Goal: Transaction & Acquisition: Purchase product/service

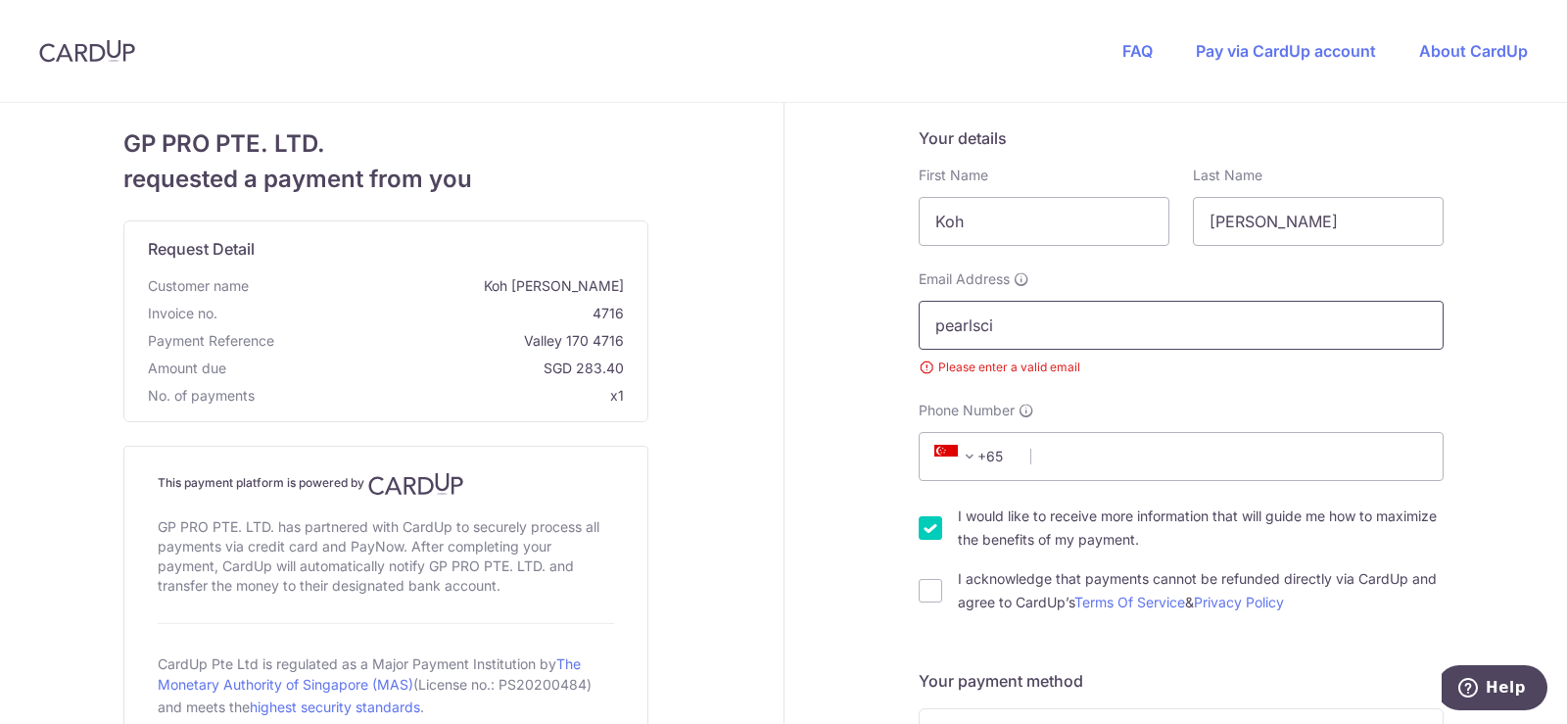
type input "[EMAIL_ADDRESS][DOMAIN_NAME]"
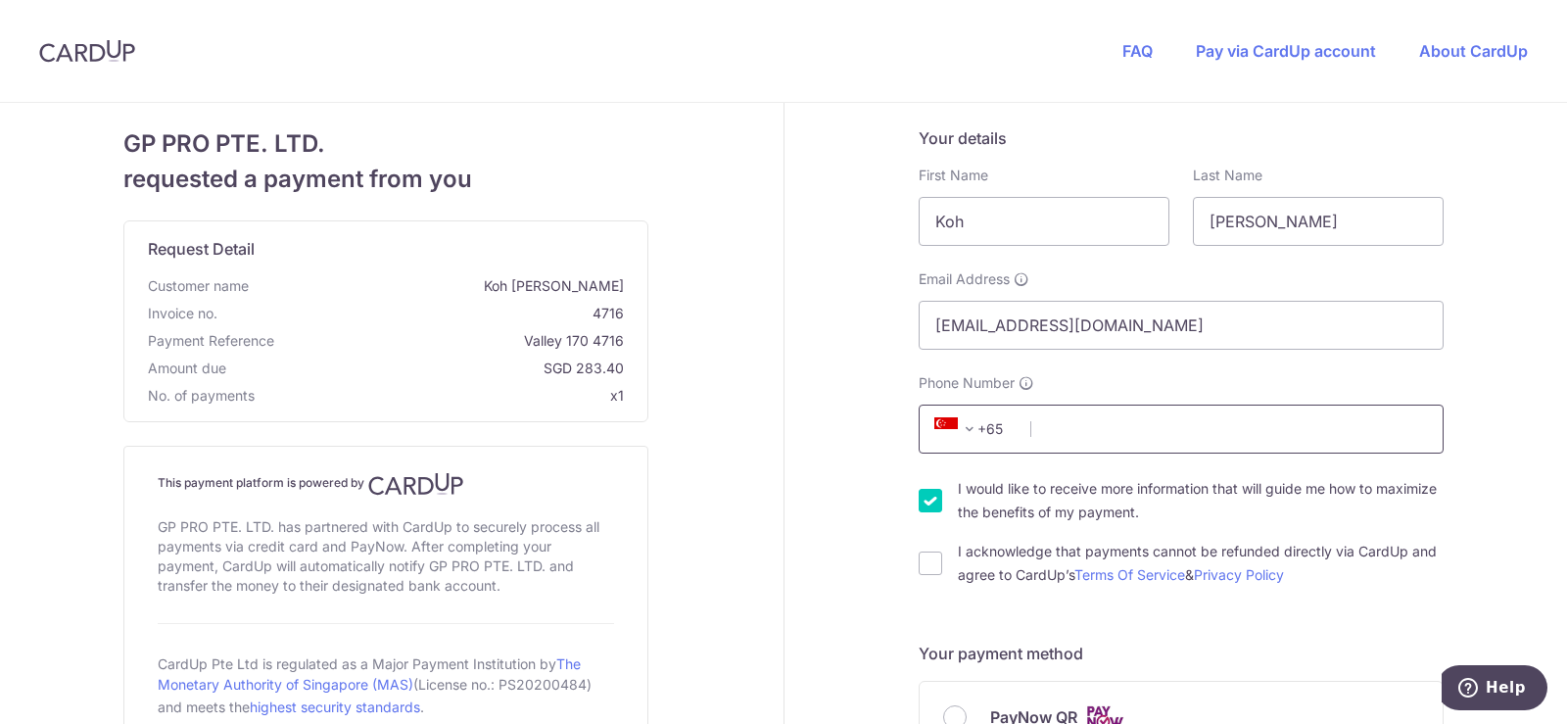
click at [1071, 438] on input "Phone Number" at bounding box center [1181, 429] width 525 height 49
type input "81825018"
click at [929, 566] on input "I acknowledge that payments cannot be refunded directly via CardUp and agree to…" at bounding box center [931, 563] width 24 height 24
checkbox input "true"
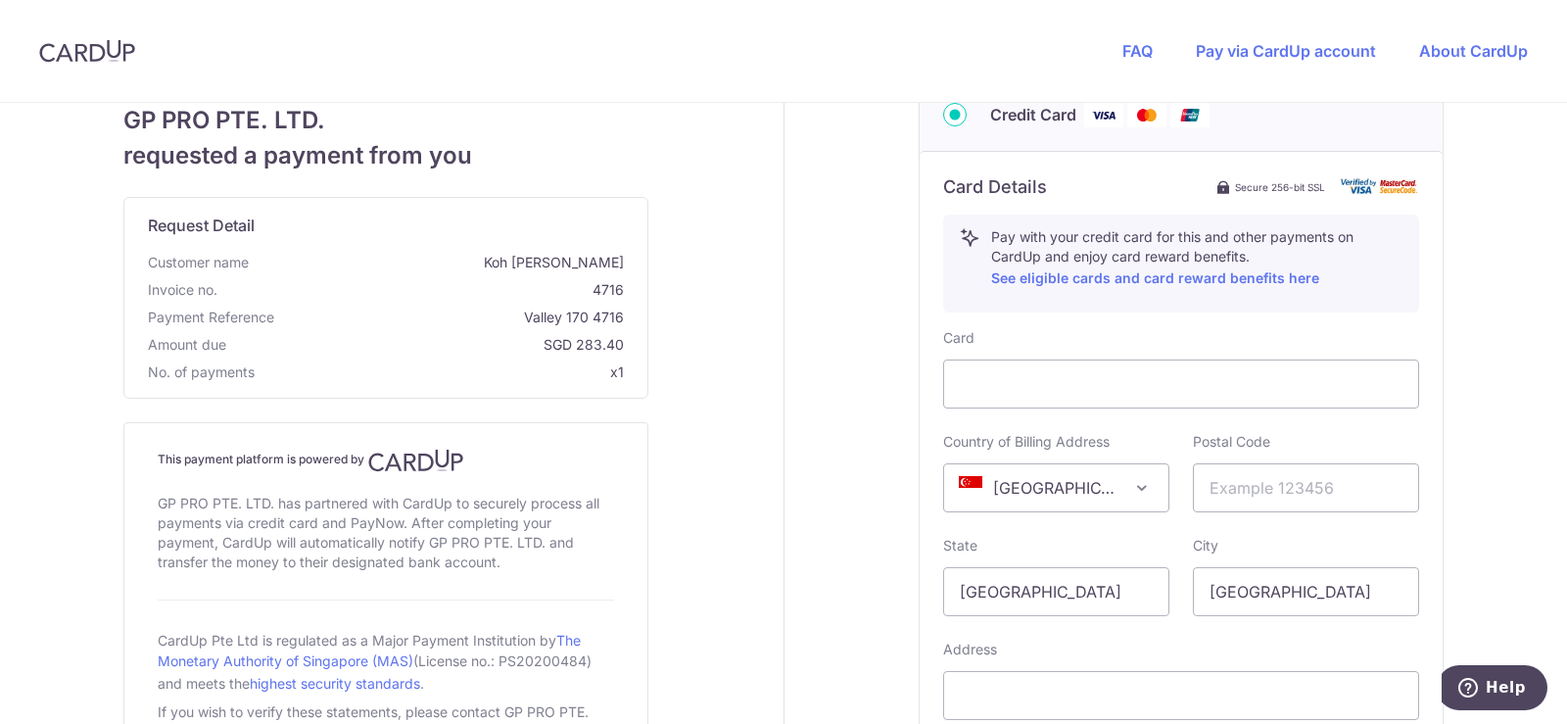
scroll to position [882, 0]
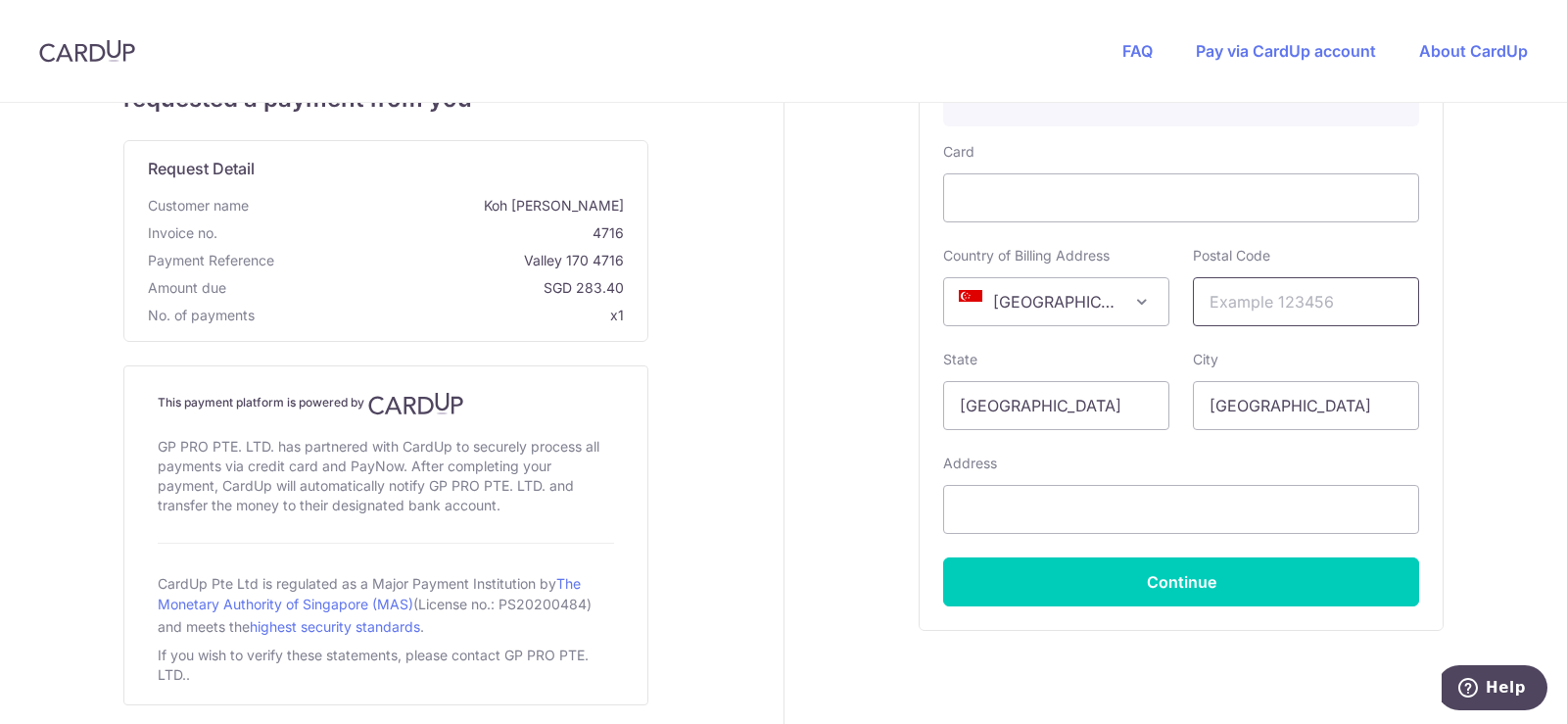
click at [1348, 298] on input "text" at bounding box center [1306, 301] width 226 height 49
type input "199597"
drag, startPoint x: 1029, startPoint y: 553, endPoint x: 1029, endPoint y: 527, distance: 26.4
click at [1030, 548] on div "Card Country of Billing Address [GEOGRAPHIC_DATA] [GEOGRAPHIC_DATA] [GEOGRAPHIC…" at bounding box center [1181, 374] width 476 height 464
click at [1029, 527] on input "text" at bounding box center [1181, 509] width 476 height 49
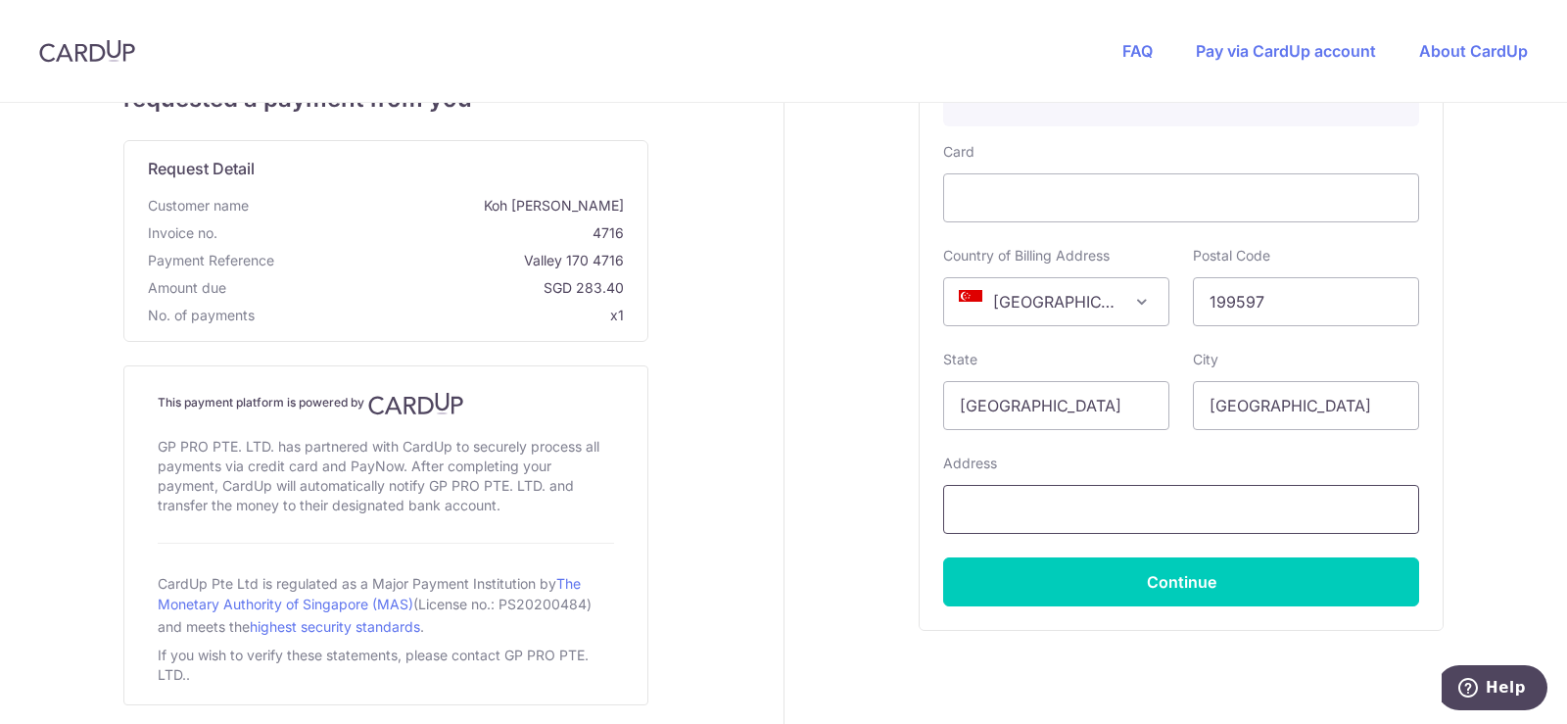
type input "[STREET_ADDRESS]"
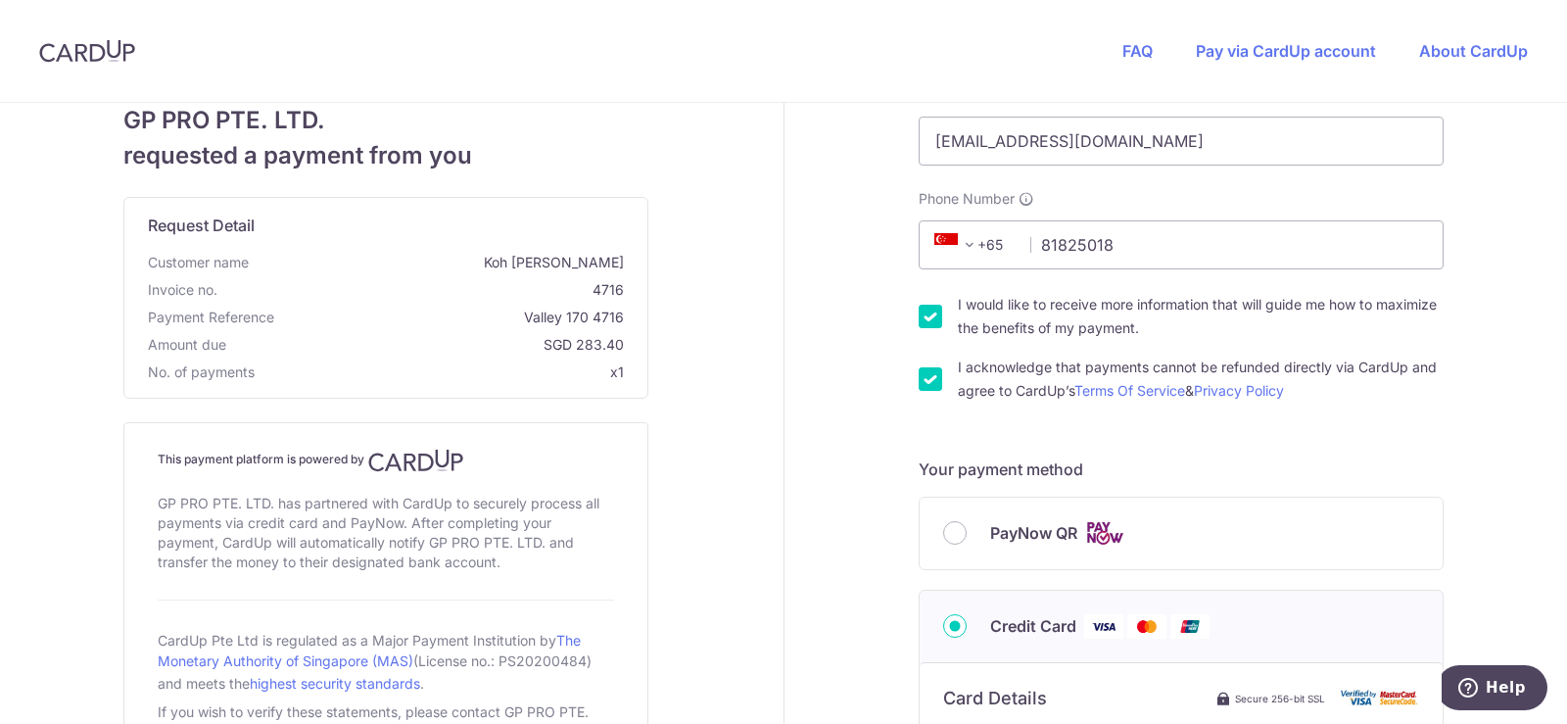
scroll to position [0, 0]
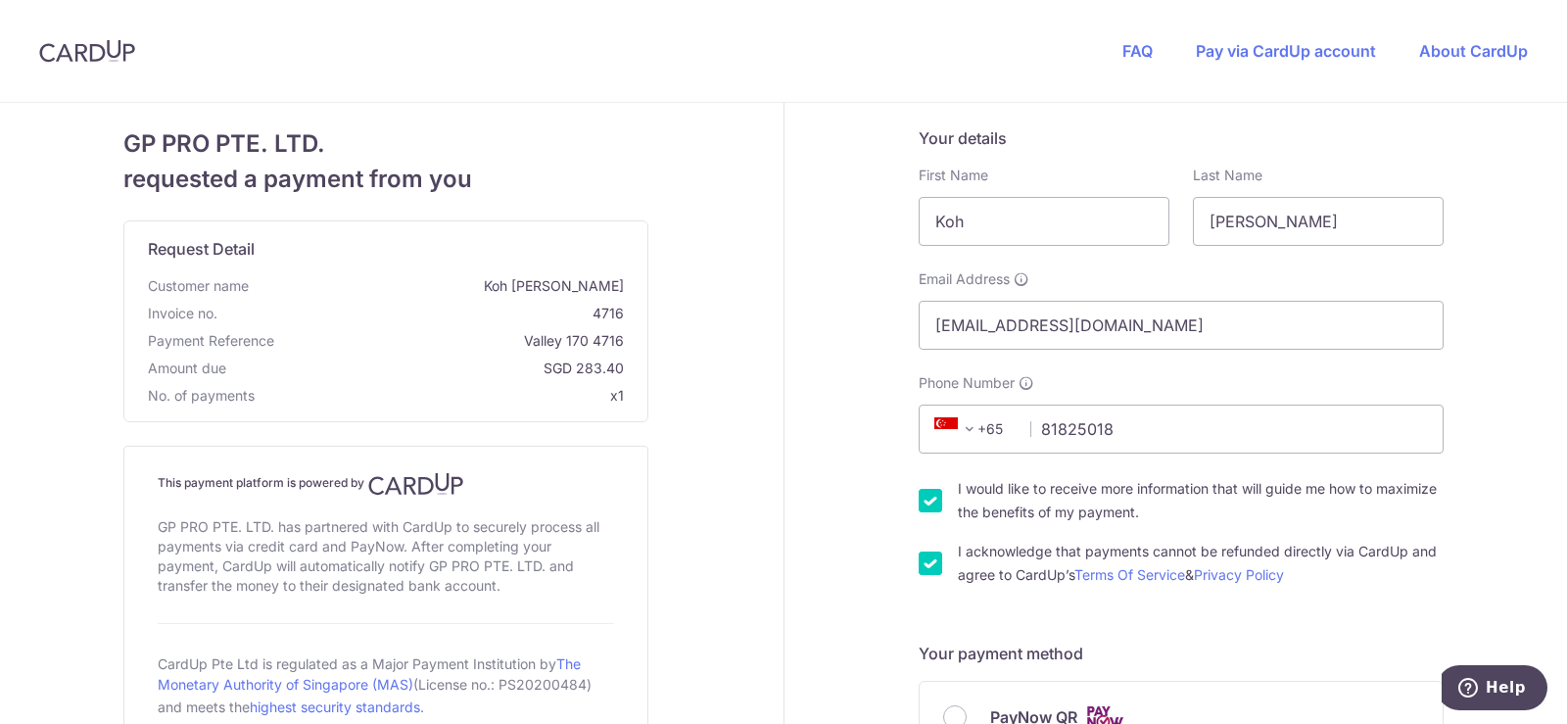
click at [1368, 138] on h5 "Your details" at bounding box center [1181, 138] width 525 height 24
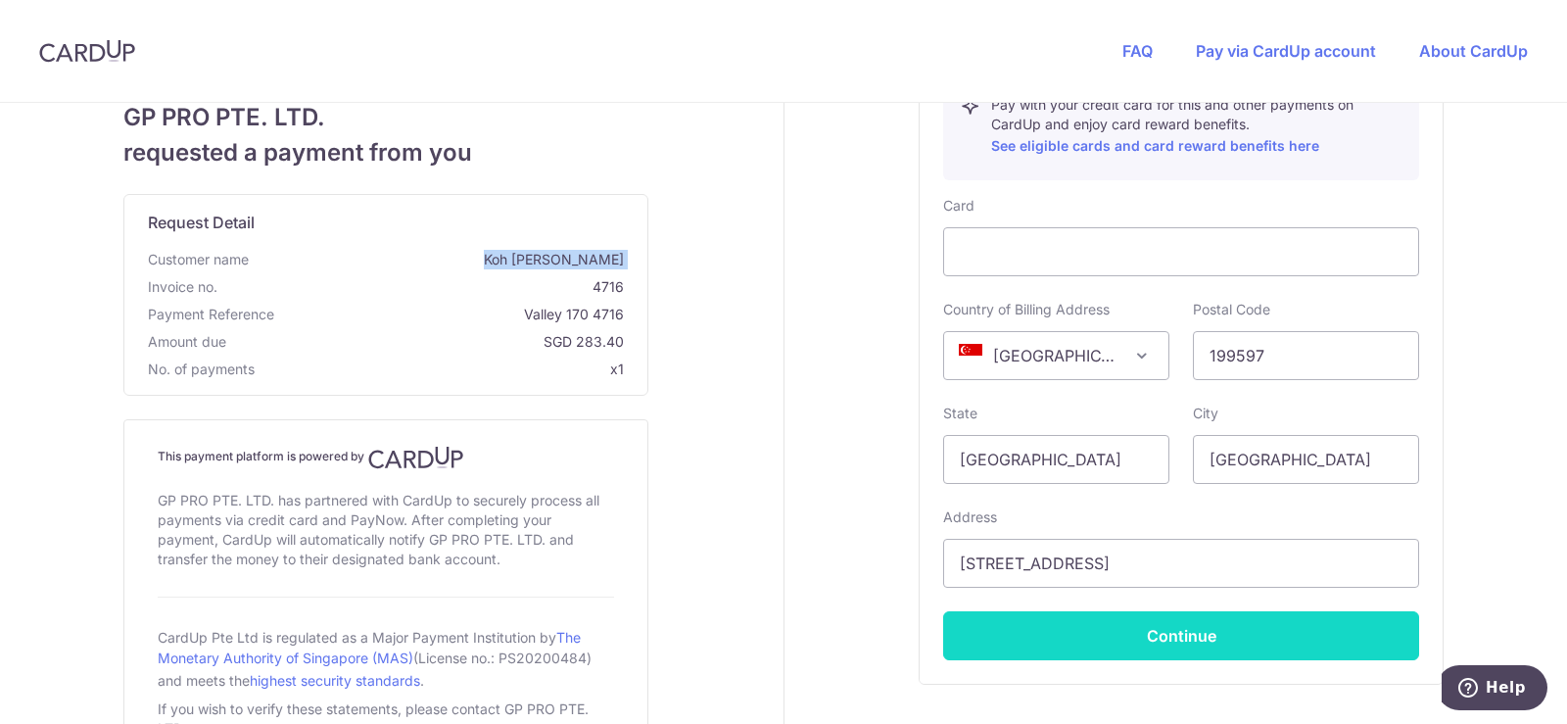
scroll to position [955, 0]
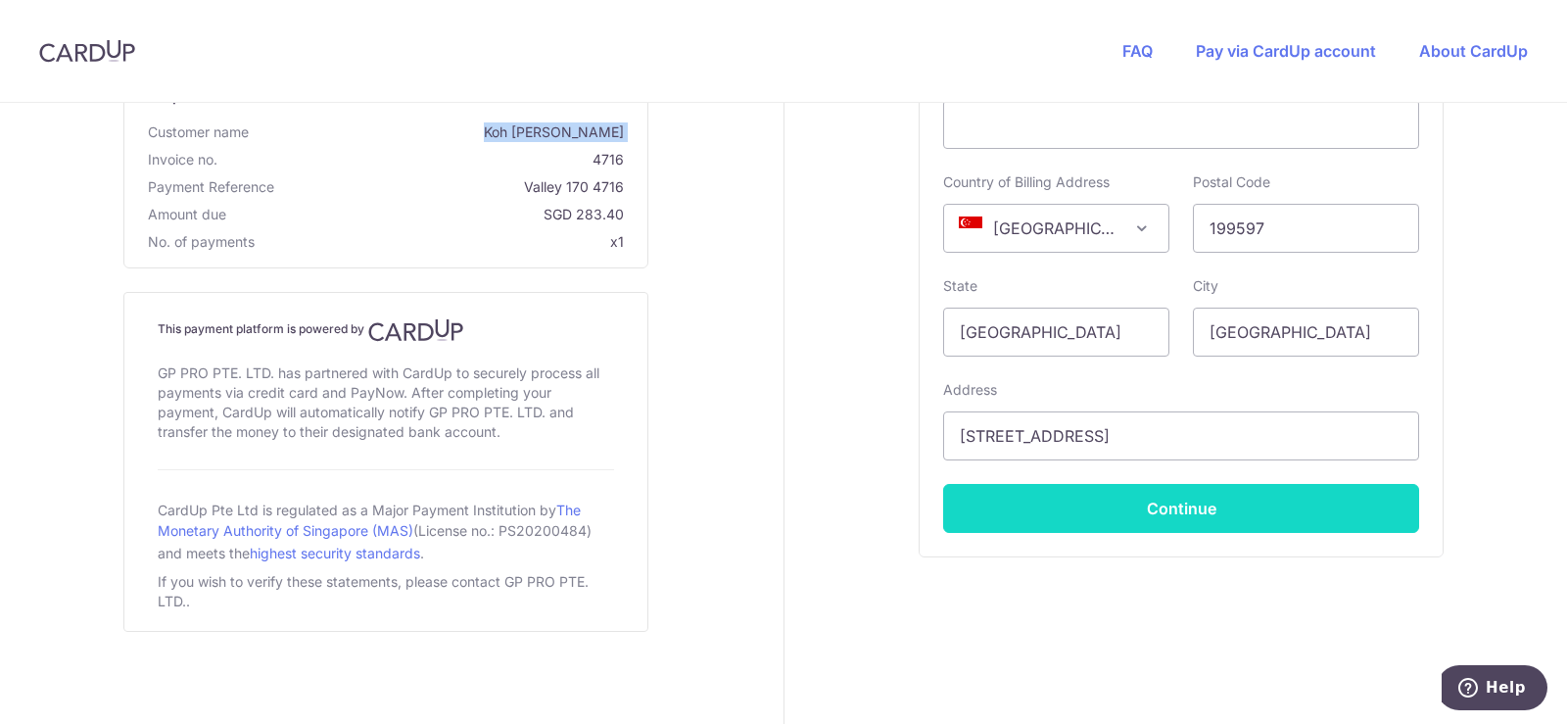
click at [1213, 516] on button "Continue" at bounding box center [1181, 508] width 476 height 49
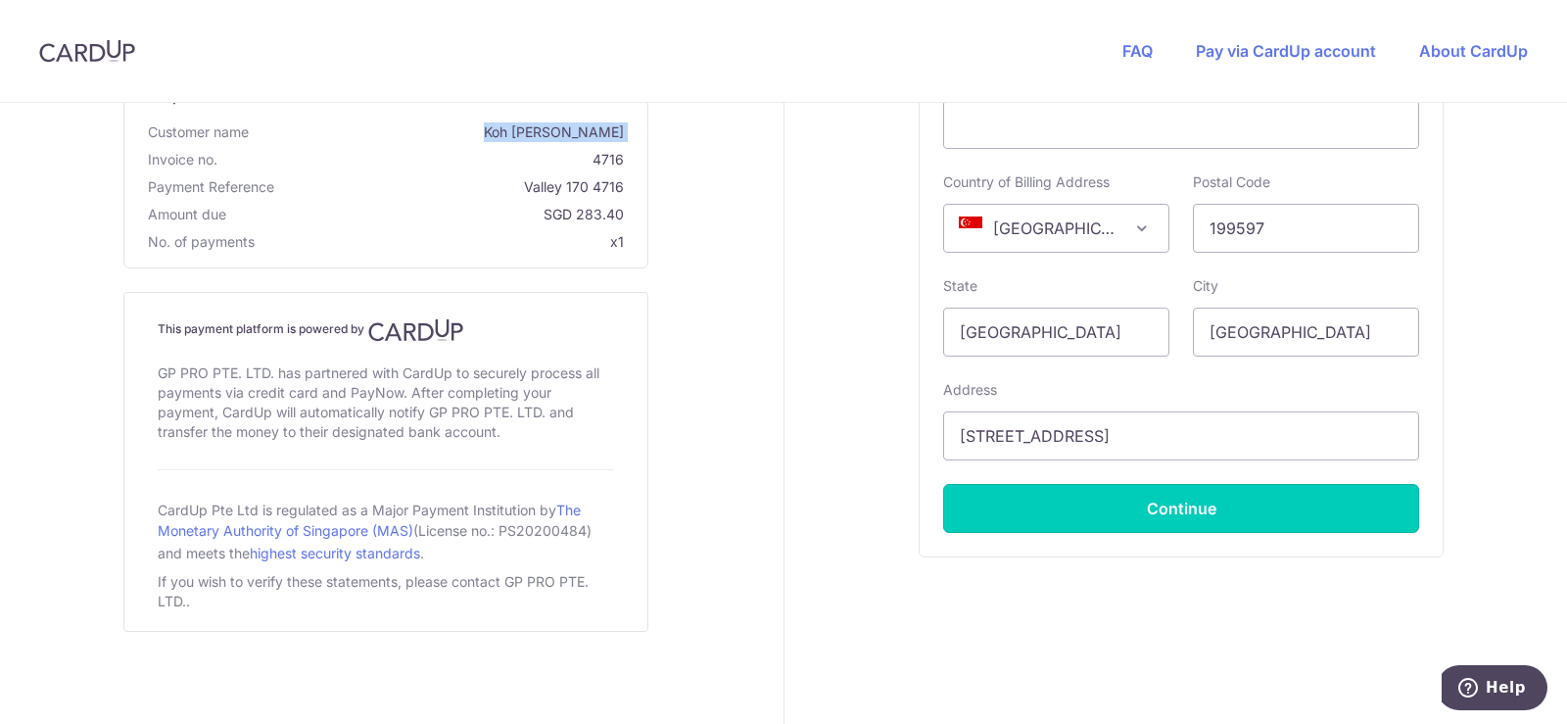
type input "**** 0783"
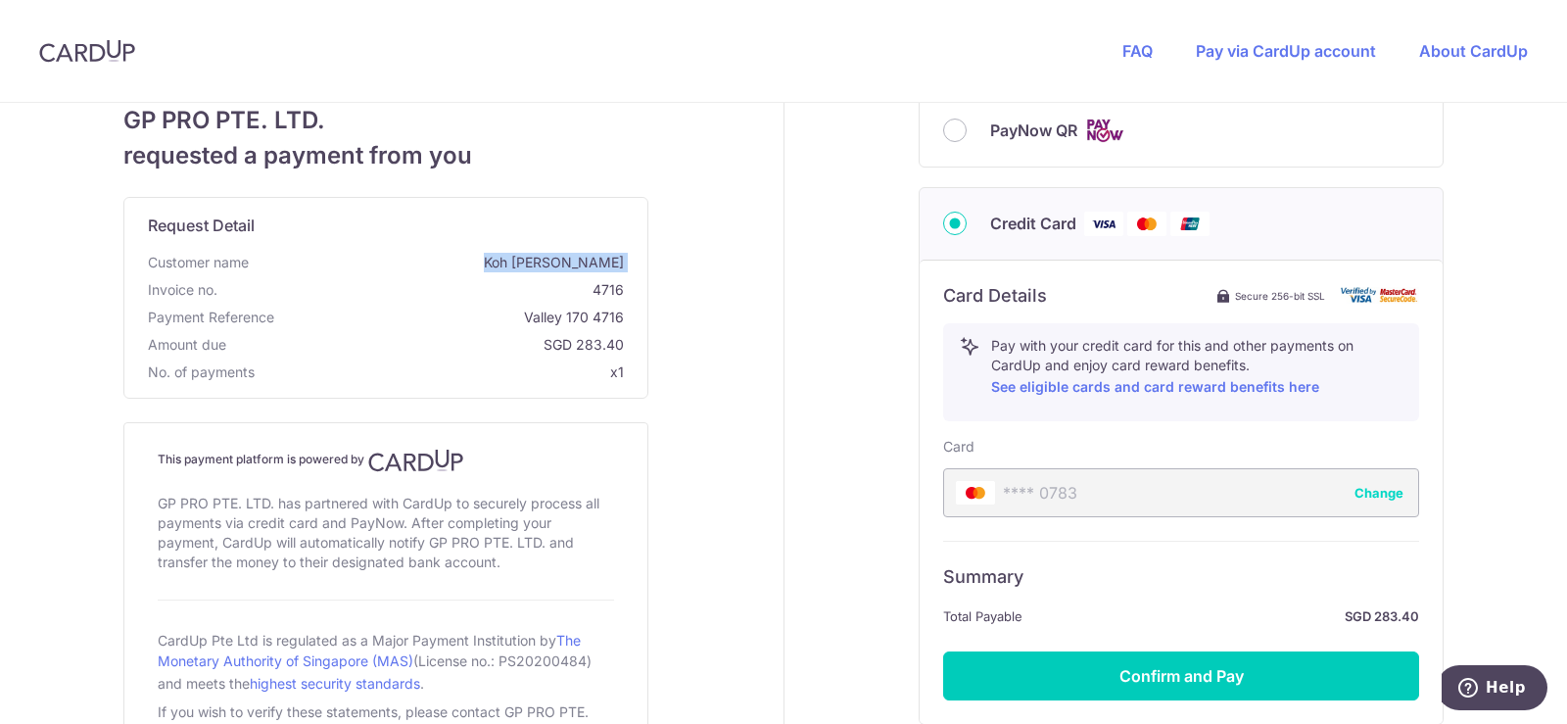
scroll to position [754, 0]
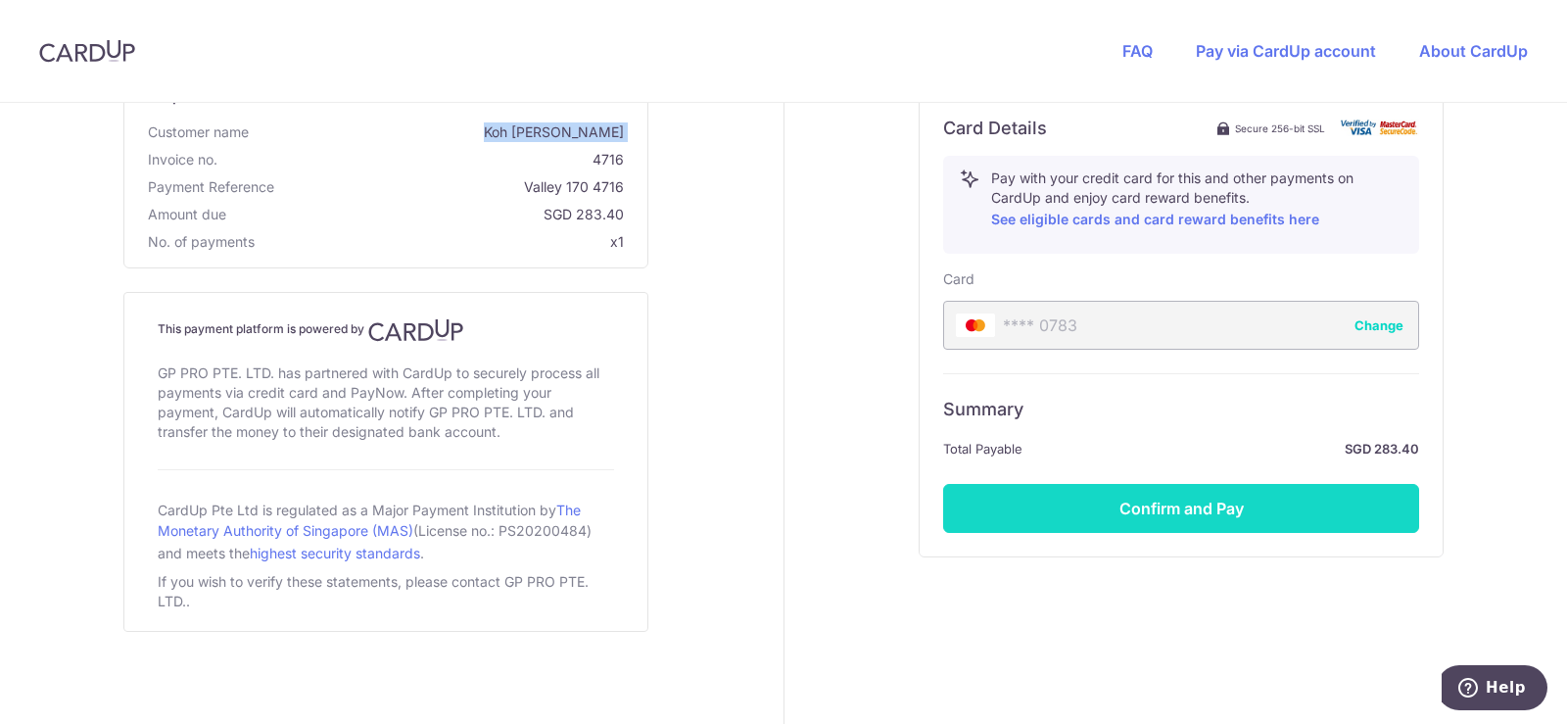
click at [1201, 497] on button "Confirm and Pay" at bounding box center [1181, 508] width 476 height 49
